Goal: Information Seeking & Learning: Find specific page/section

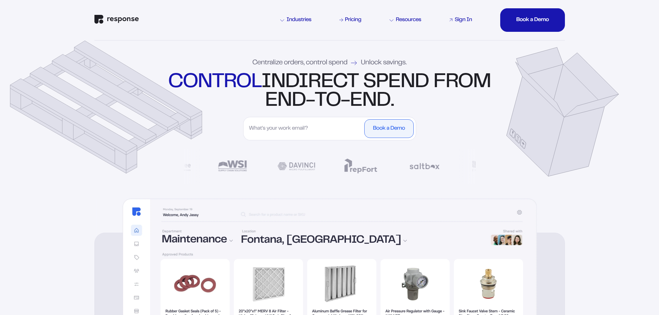
click at [469, 17] on div "Sign In" at bounding box center [463, 20] width 17 height 6
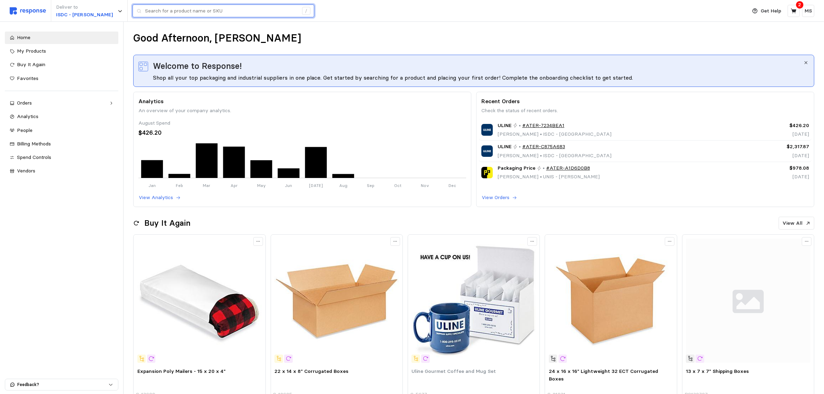
click at [178, 13] on input "text" at bounding box center [221, 11] width 153 height 12
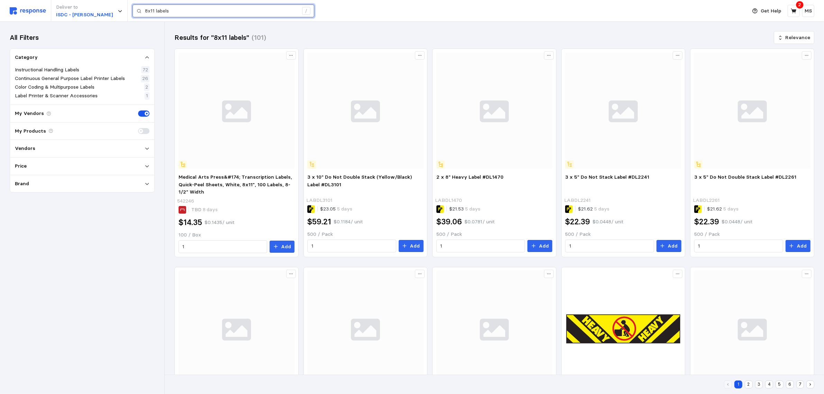
click at [145, 13] on input "8x11 labels" at bounding box center [221, 11] width 153 height 12
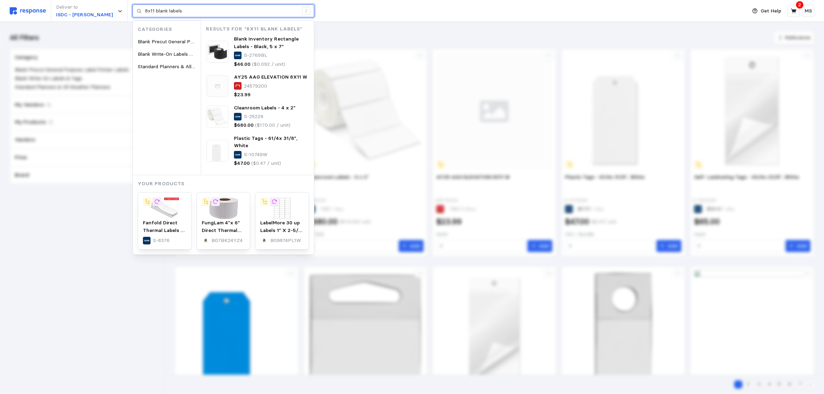
drag, startPoint x: 172, startPoint y: 12, endPoint x: 138, endPoint y: 12, distance: 33.6
click at [145, 12] on input "8x11 blank labels" at bounding box center [221, 11] width 153 height 12
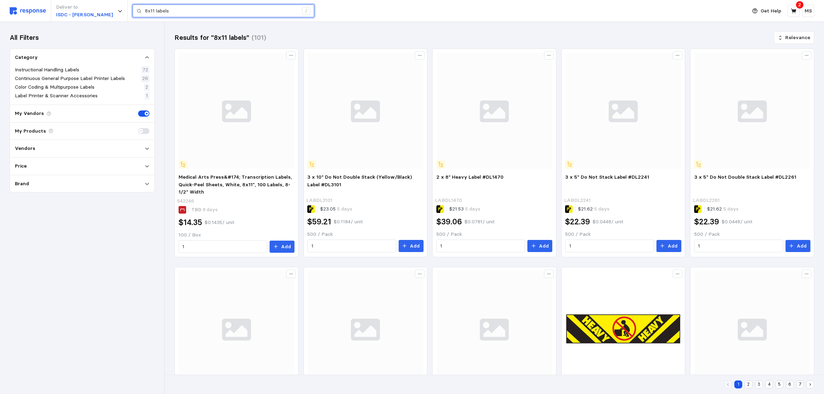
click at [168, 13] on input "8x11 labels" at bounding box center [221, 11] width 153 height 12
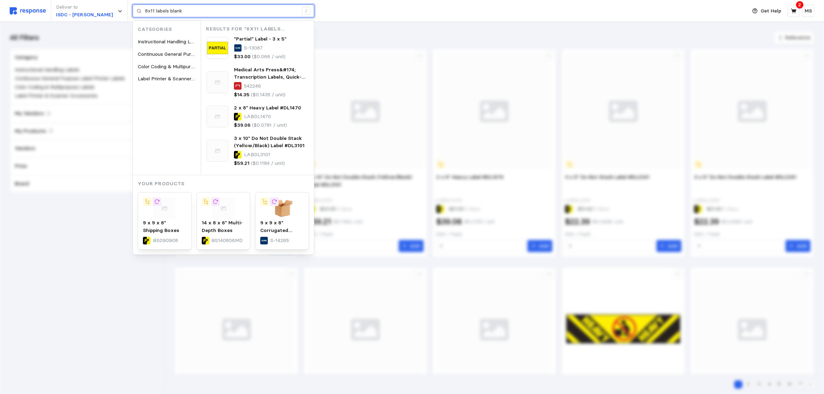
type input "8x11 labels blank"
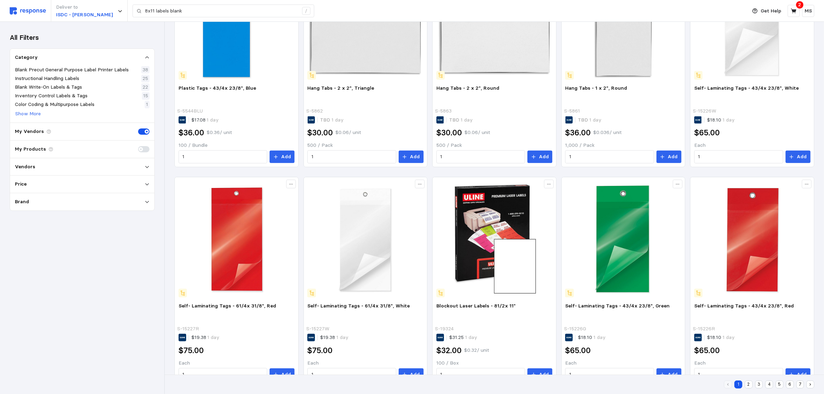
scroll to position [327, 0]
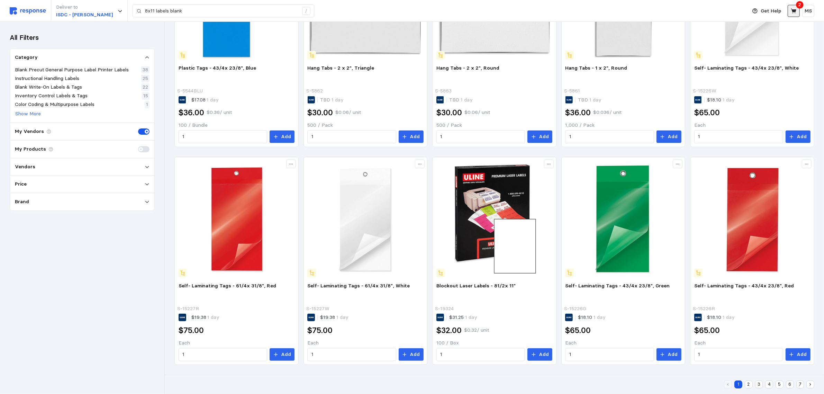
click at [795, 9] on icon at bounding box center [794, 11] width 6 height 6
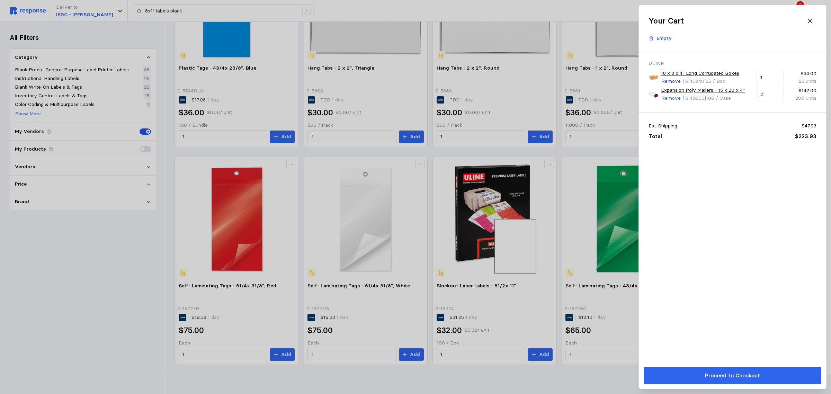
click at [677, 81] on p "Remove" at bounding box center [670, 82] width 19 height 8
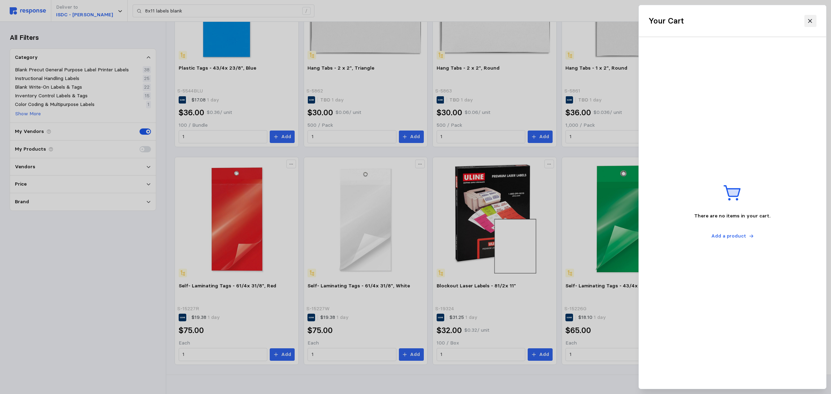
click at [805, 22] on button at bounding box center [810, 21] width 12 height 12
